Goal: Task Accomplishment & Management: Complete application form

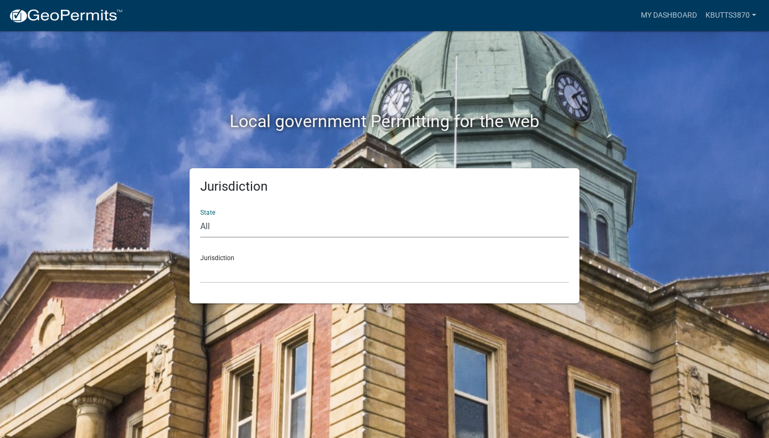
select select "[US_STATE]"
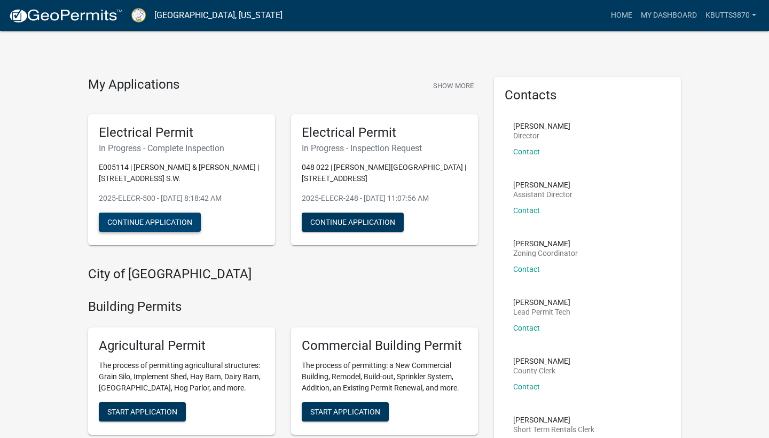
click at [168, 216] on button "Continue Application" at bounding box center [150, 222] width 102 height 19
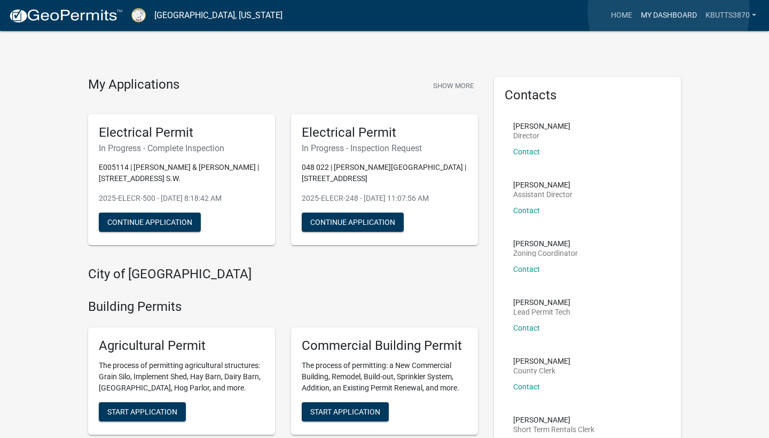
click at [669, 11] on link "My Dashboard" at bounding box center [669, 15] width 65 height 20
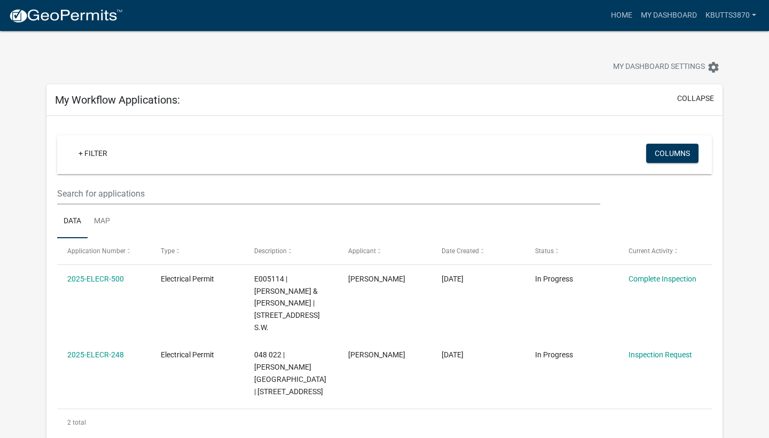
click at [143, 59] on div at bounding box center [240, 68] width 404 height 23
click at [751, 11] on link "kbutts3870" at bounding box center [730, 15] width 59 height 20
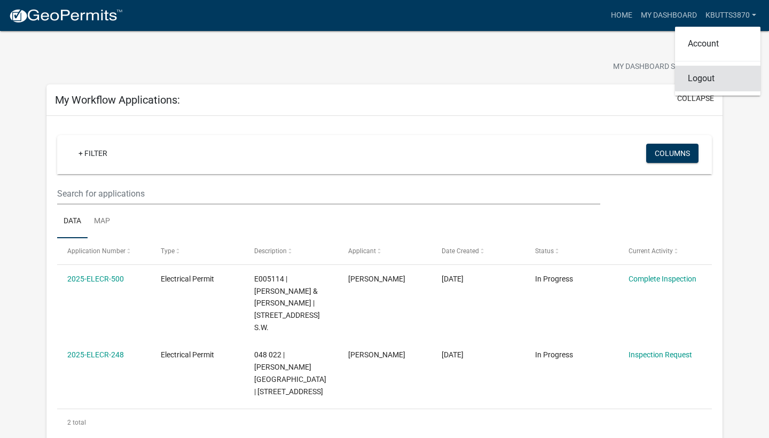
click at [698, 83] on link "Logout" at bounding box center [717, 79] width 85 height 26
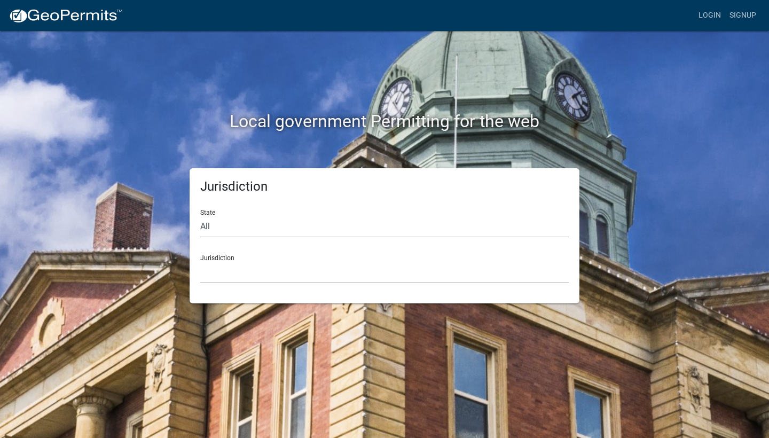
click at [571, 52] on div "Local government Permitting for the web" at bounding box center [384, 99] width 609 height 137
click at [642, 185] on div "Local government Permitting for the web Jurisdiction State All Colorado Georgia…" at bounding box center [384, 167] width 609 height 272
